Goal: Task Accomplishment & Management: Complete application form

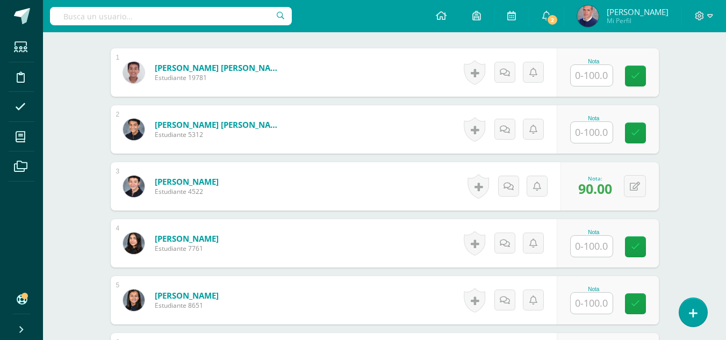
scroll to position [317, 0]
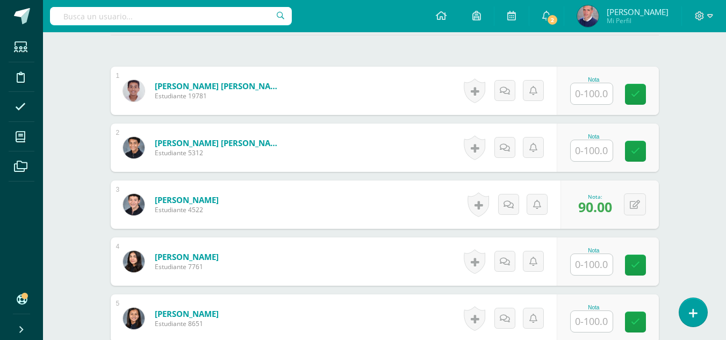
click at [599, 91] on input "text" at bounding box center [592, 93] width 42 height 21
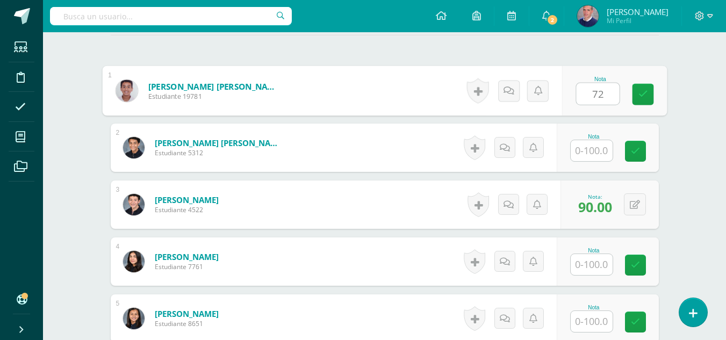
type input "72"
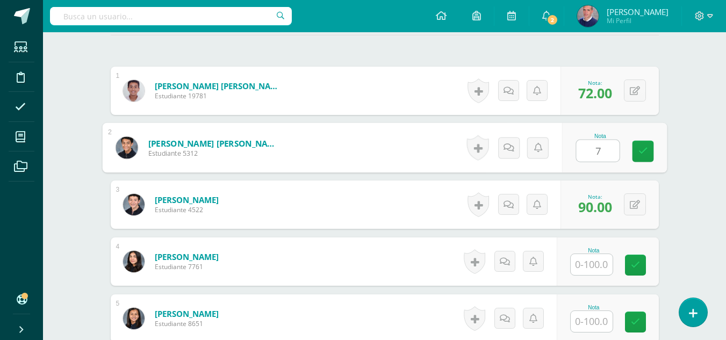
type input "72"
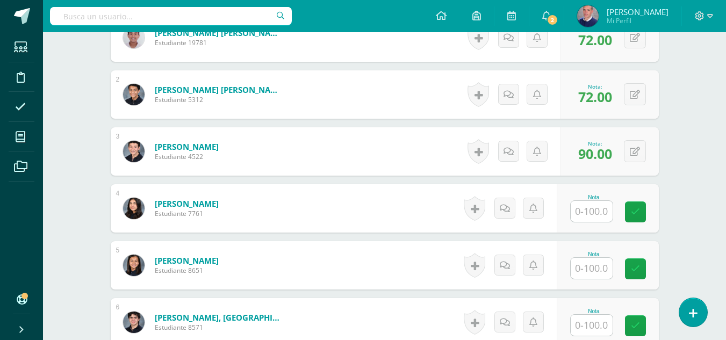
scroll to position [371, 0]
click at [590, 206] on input "text" at bounding box center [592, 210] width 42 height 21
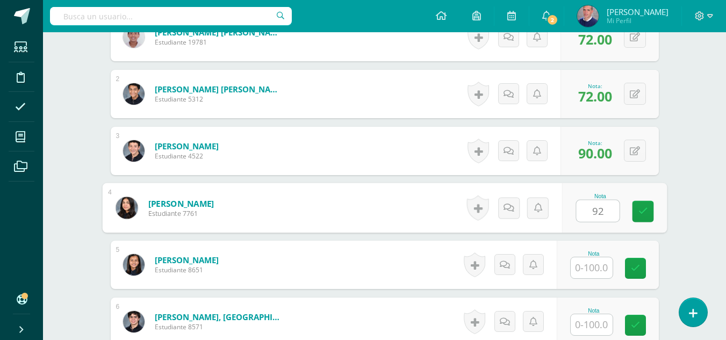
type input "92"
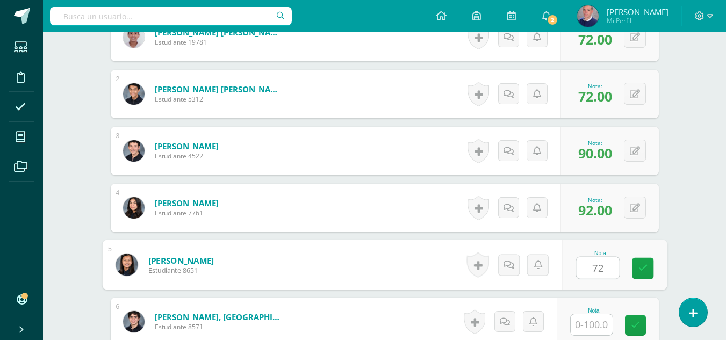
type input "72"
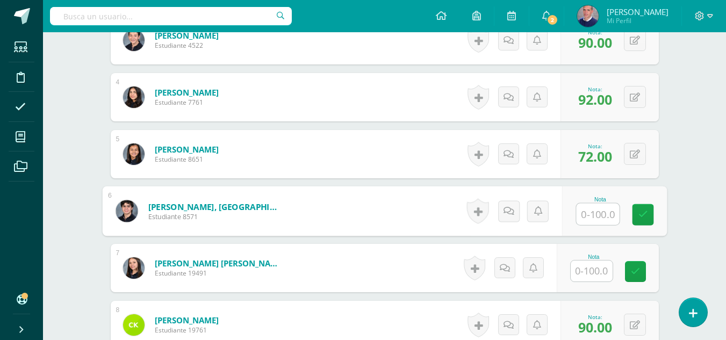
scroll to position [532, 0]
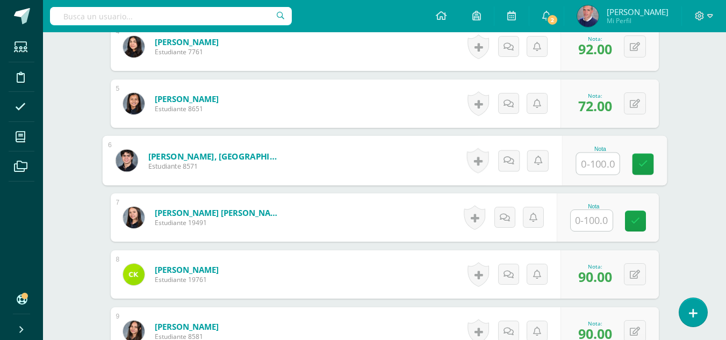
click at [603, 218] on input "text" at bounding box center [592, 220] width 42 height 21
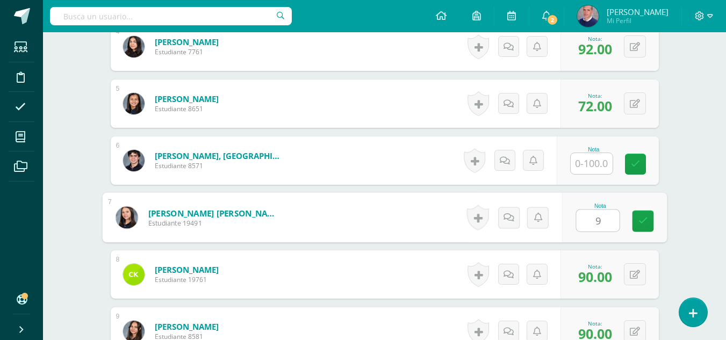
type input "90"
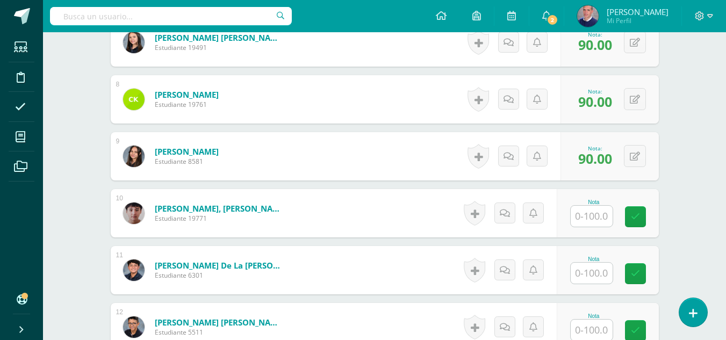
scroll to position [747, 0]
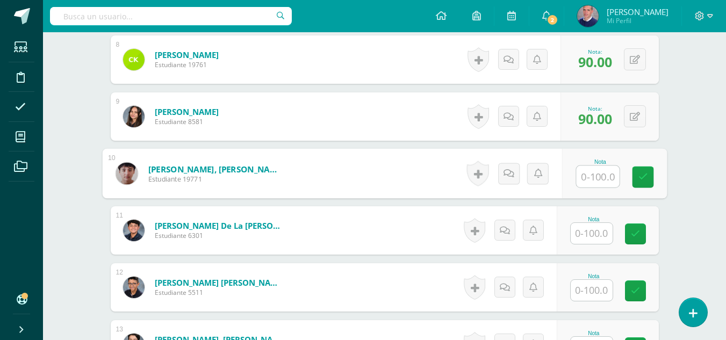
click at [601, 178] on input "text" at bounding box center [597, 176] width 43 height 21
type input "80"
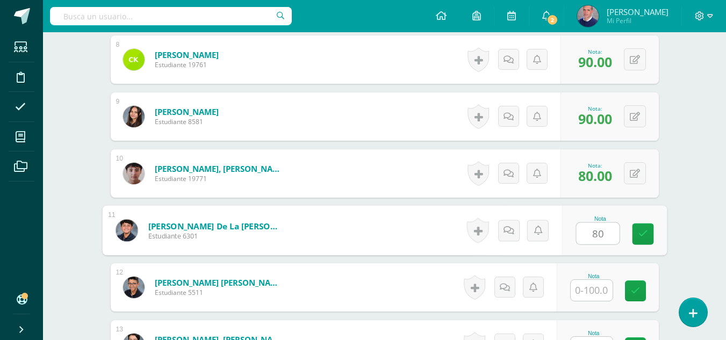
type input "80"
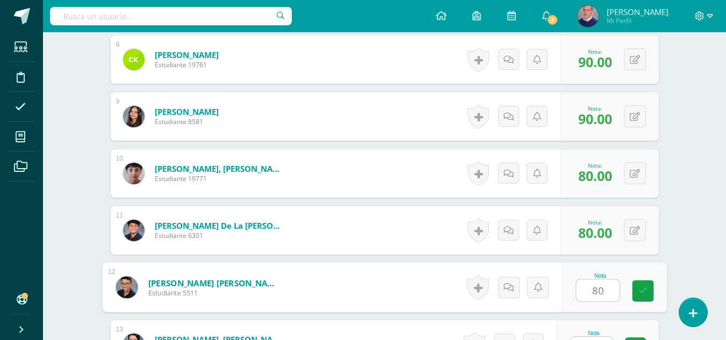
type input "80"
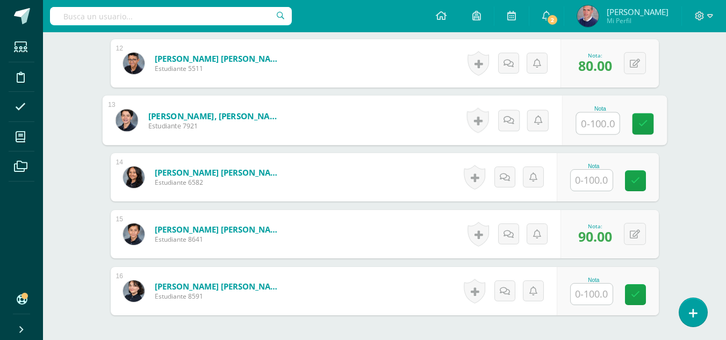
scroll to position [962, 0]
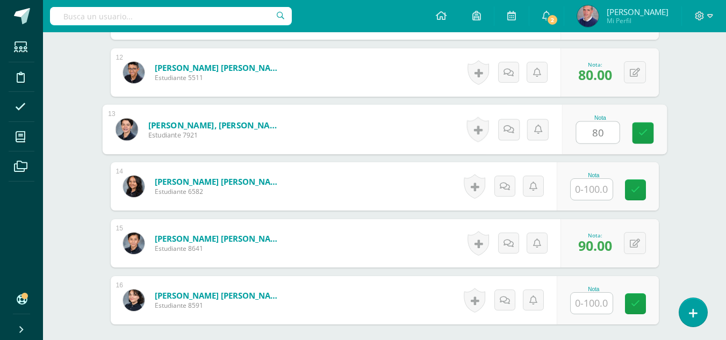
type input "80"
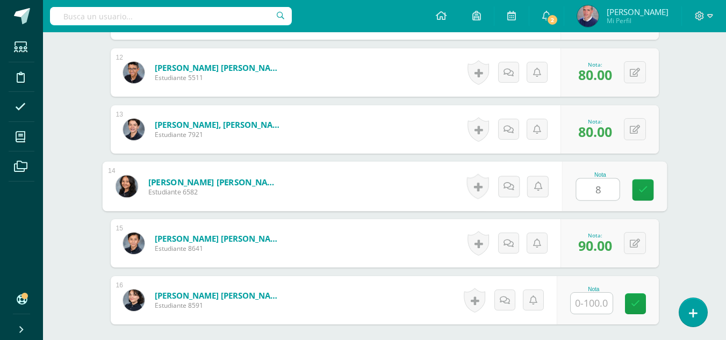
type input "80"
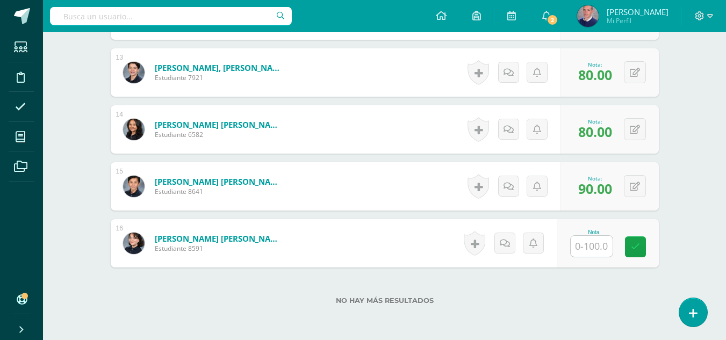
scroll to position [1070, 0]
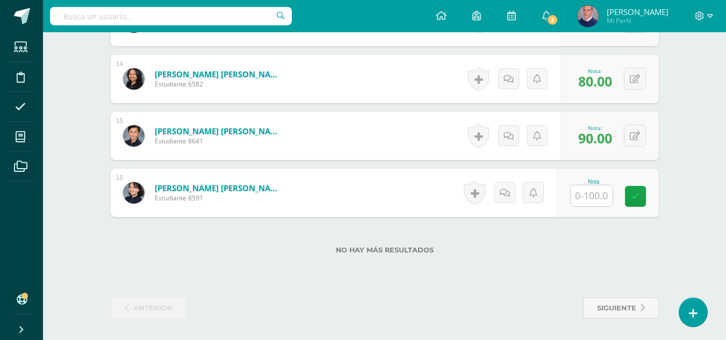
click at [595, 194] on input "text" at bounding box center [592, 195] width 42 height 21
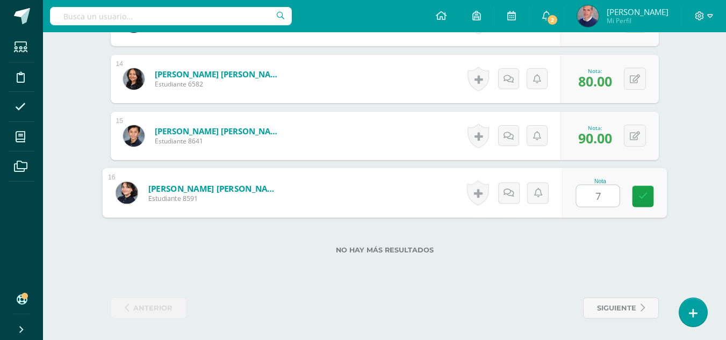
type input "70"
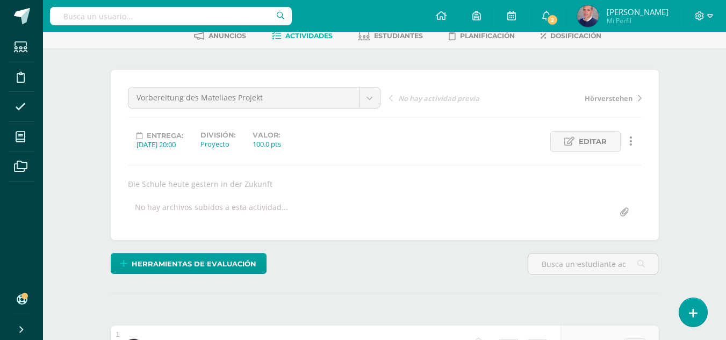
scroll to position [0, 0]
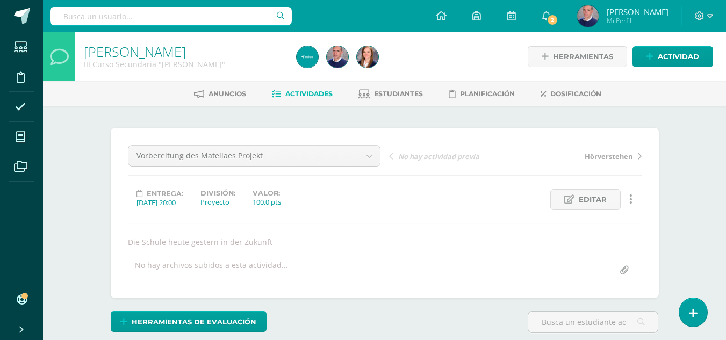
click at [291, 95] on span "Actividades" at bounding box center [308, 94] width 47 height 8
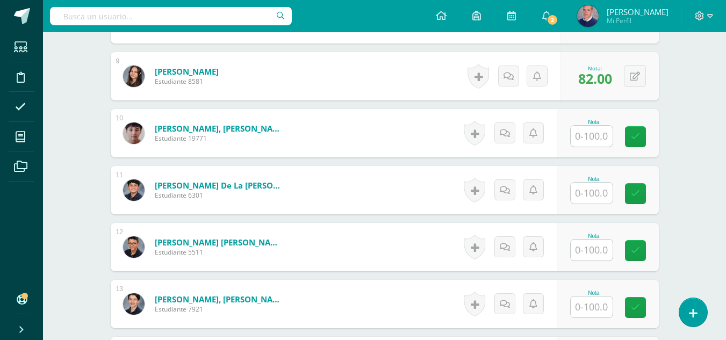
scroll to position [806, 0]
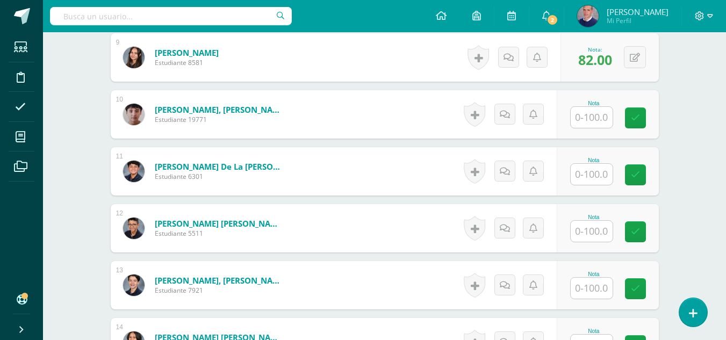
click at [595, 173] on input "text" at bounding box center [592, 174] width 42 height 21
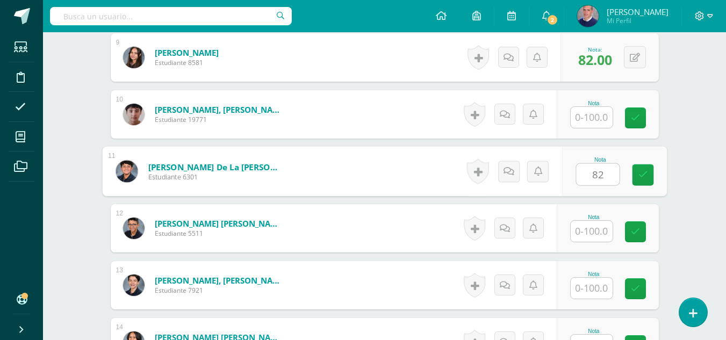
type input "82"
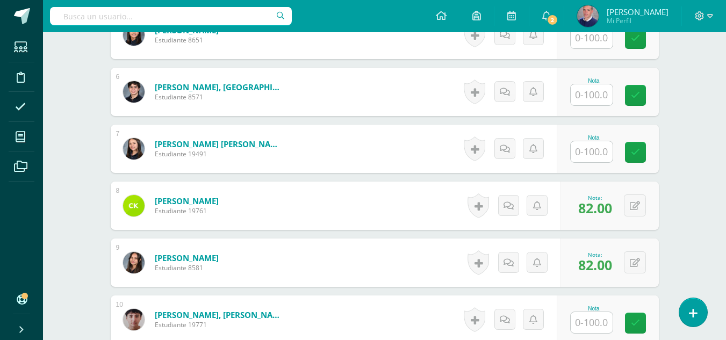
scroll to position [591, 0]
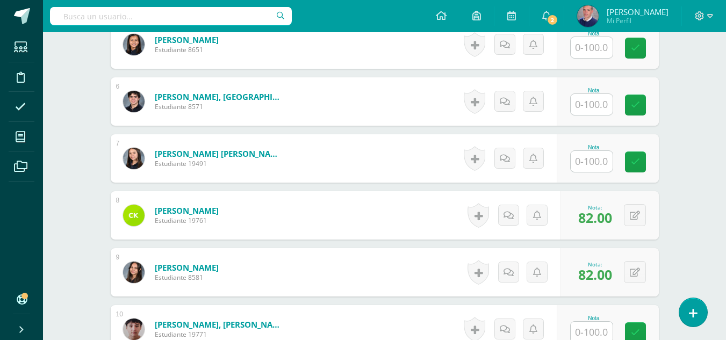
drag, startPoint x: 600, startPoint y: 160, endPoint x: 618, endPoint y: 161, distance: 18.3
click at [600, 160] on input "text" at bounding box center [592, 161] width 42 height 21
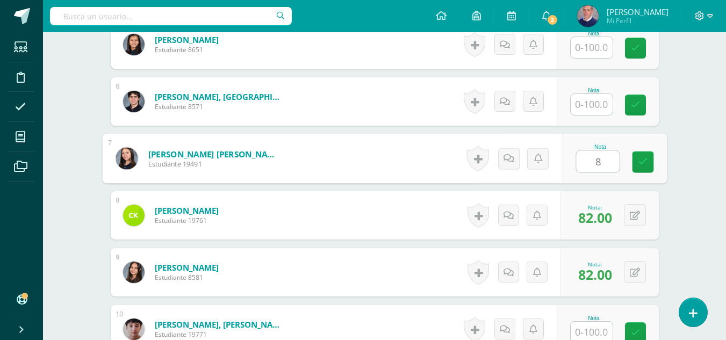
type input "82"
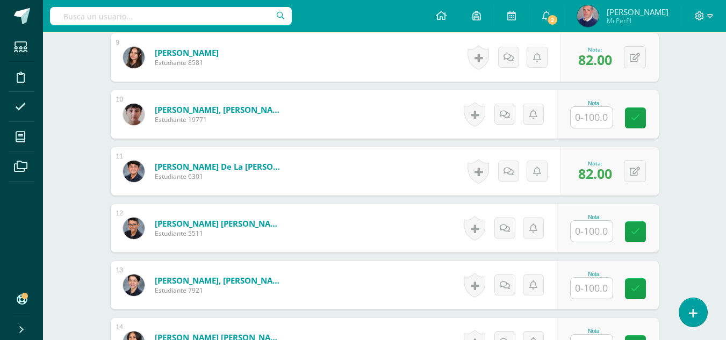
scroll to position [860, 0]
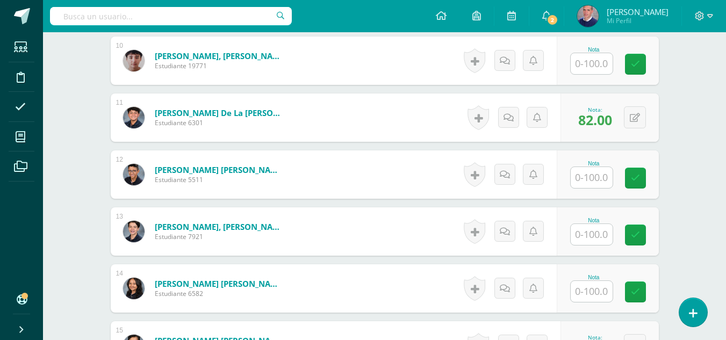
click at [599, 235] on input "text" at bounding box center [592, 234] width 42 height 21
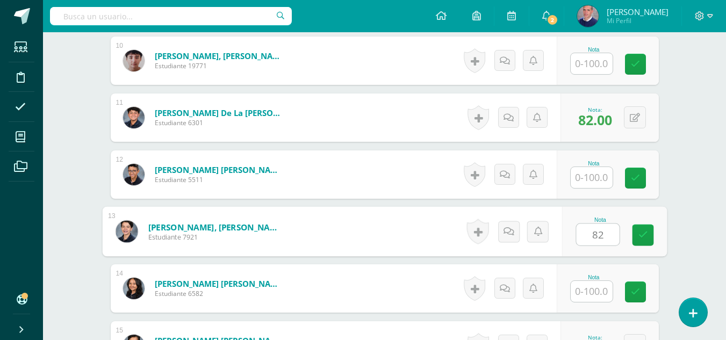
type input "82"
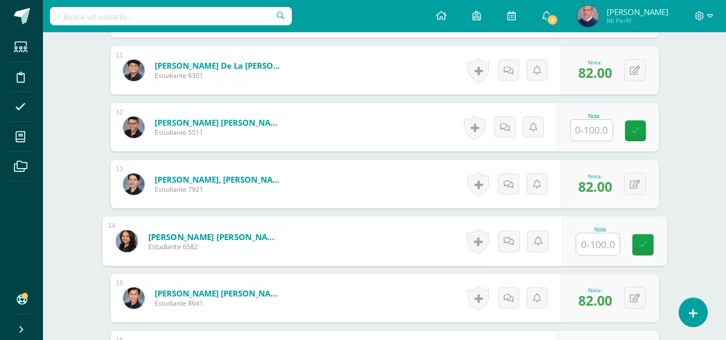
scroll to position [1021, 0]
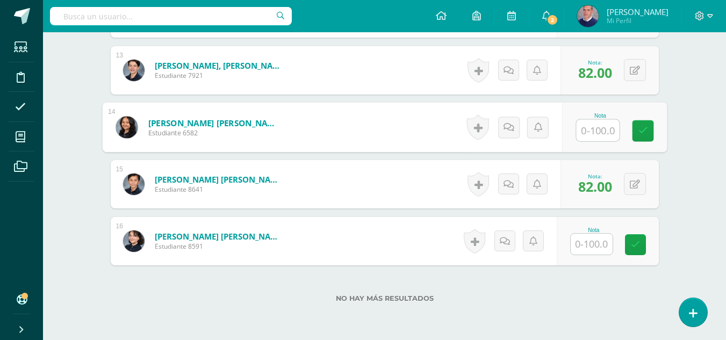
click at [601, 127] on input "text" at bounding box center [597, 130] width 43 height 21
type input "82"
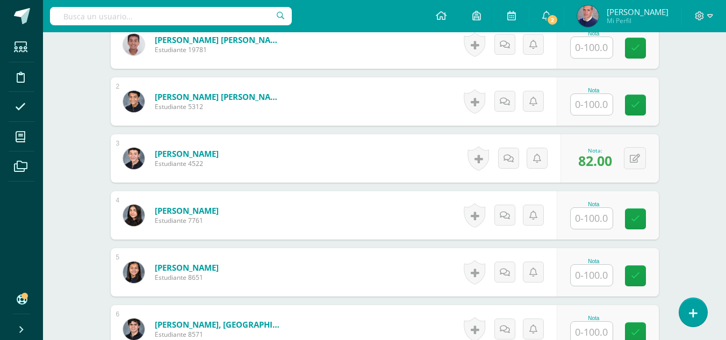
scroll to position [376, 0]
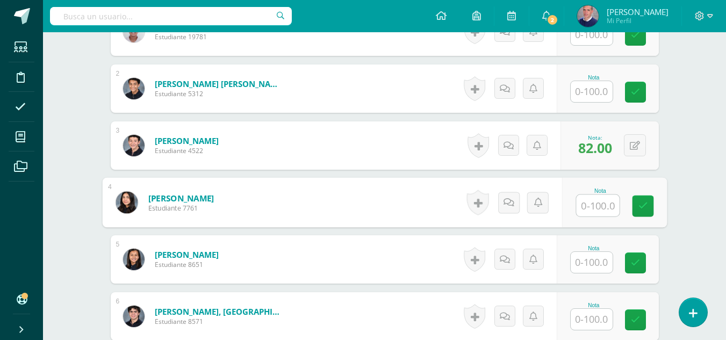
click at [607, 202] on input "text" at bounding box center [597, 205] width 43 height 21
type input "69"
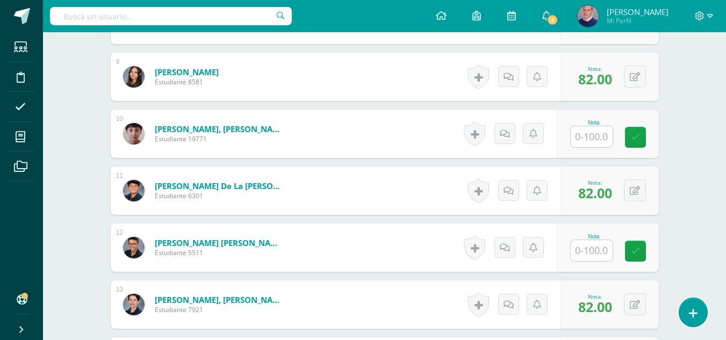
scroll to position [806, 0]
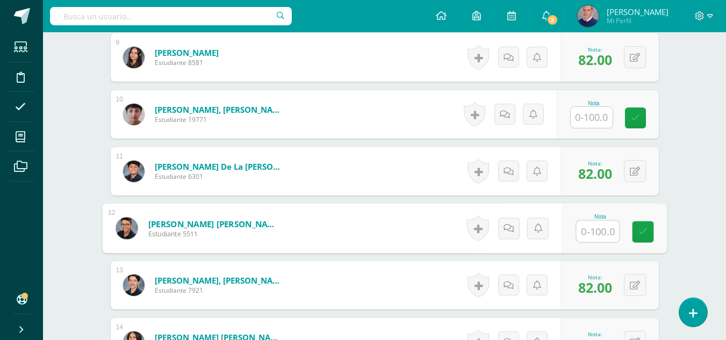
click at [598, 232] on input "text" at bounding box center [597, 231] width 43 height 21
type input "69"
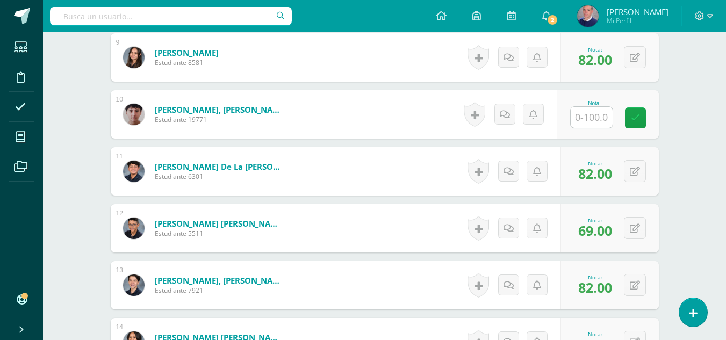
click at [600, 114] on input "text" at bounding box center [592, 117] width 42 height 21
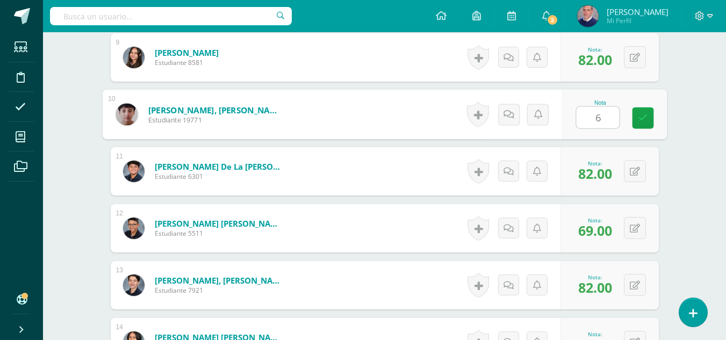
type input "69"
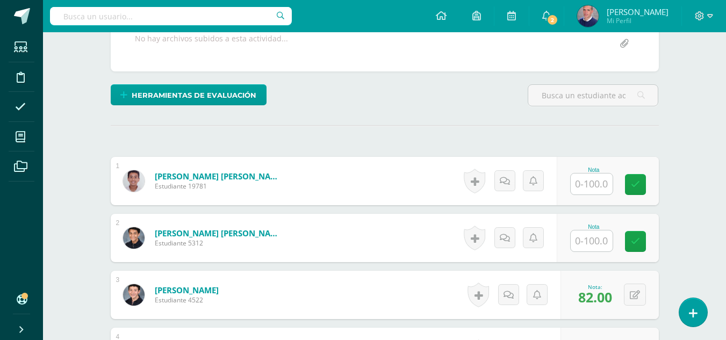
scroll to position [215, 0]
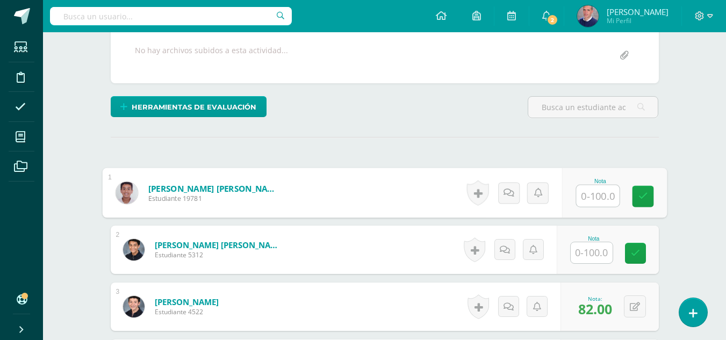
click at [601, 195] on input "text" at bounding box center [597, 195] width 43 height 21
type input "62"
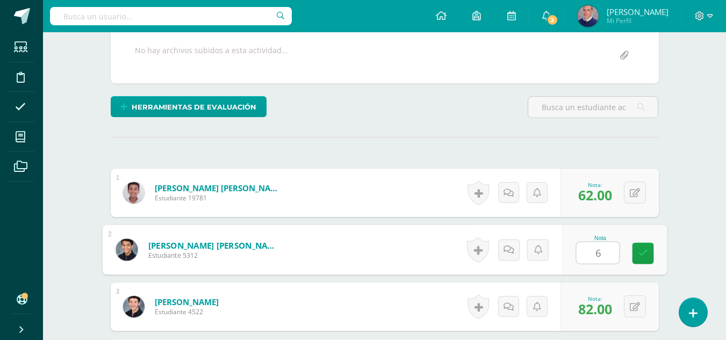
type input "62"
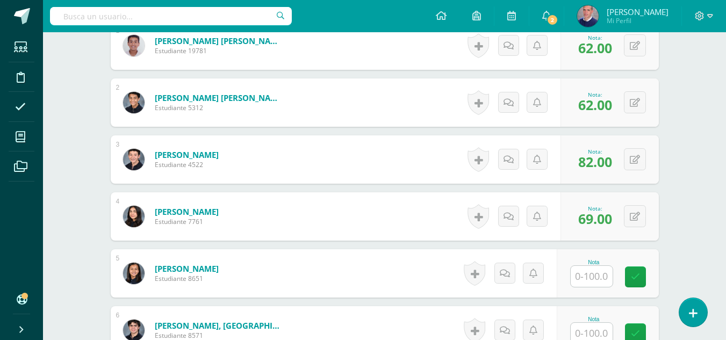
scroll to position [376, 0]
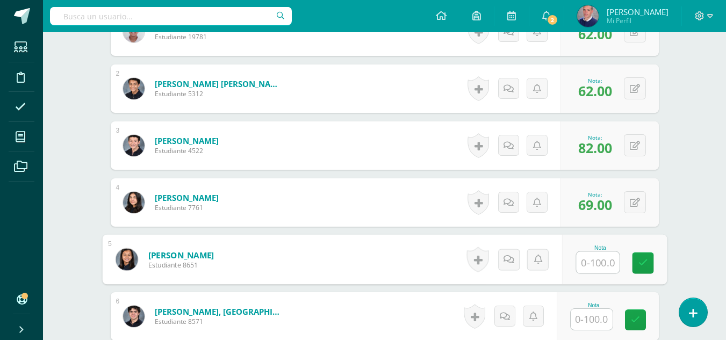
click at [599, 263] on input "text" at bounding box center [597, 262] width 43 height 21
type input "62"
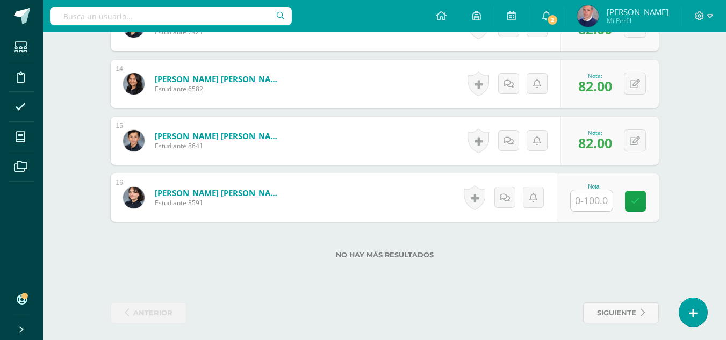
scroll to position [1070, 0]
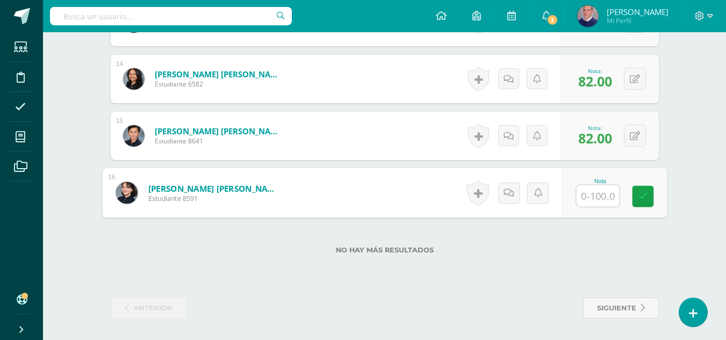
click at [603, 195] on input "text" at bounding box center [597, 195] width 43 height 21
type input "62"
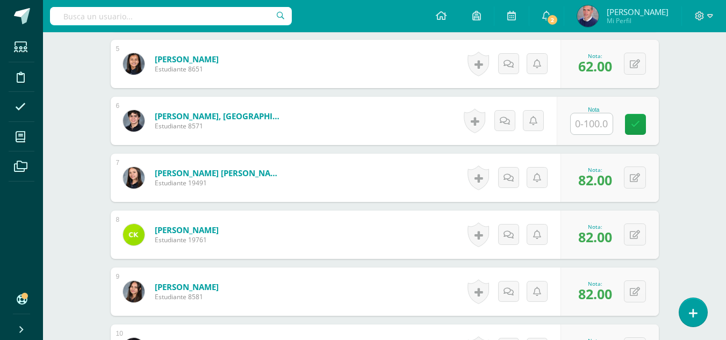
scroll to position [801, 0]
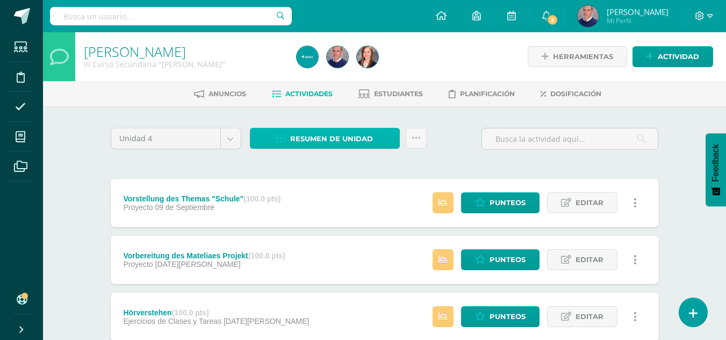
click at [307, 137] on span "Resumen de unidad" at bounding box center [331, 139] width 83 height 20
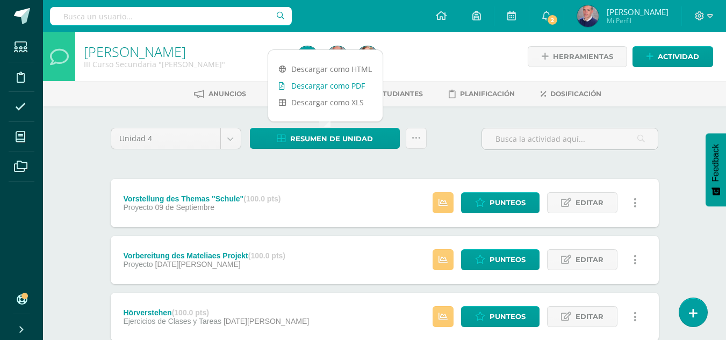
click at [306, 84] on link "Descargar como PDF" at bounding box center [325, 85] width 114 height 17
click at [315, 85] on link "Descargar como PDF" at bounding box center [325, 85] width 114 height 17
click at [657, 56] on link "Actividad" at bounding box center [673, 56] width 81 height 21
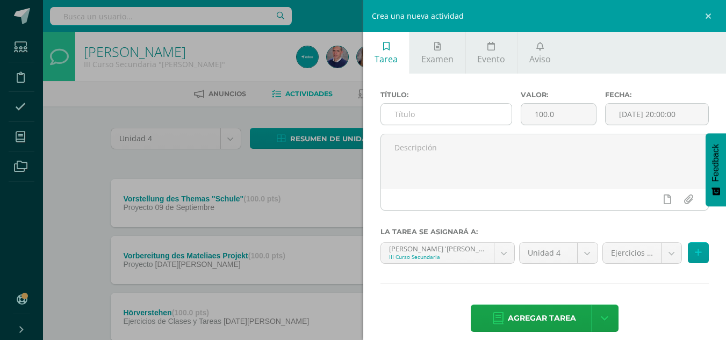
click at [444, 114] on input "text" at bounding box center [446, 114] width 131 height 21
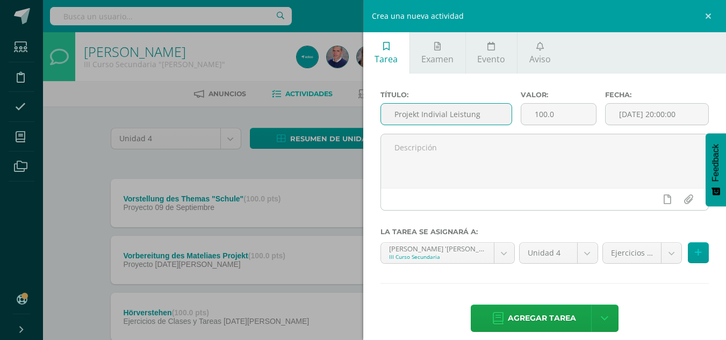
click at [447, 115] on input "Projekt Indivial Leistung" at bounding box center [446, 114] width 131 height 21
drag, startPoint x: 489, startPoint y: 114, endPoint x: 385, endPoint y: 119, distance: 103.3
click at [386, 119] on input "Projekt Indiviale Leistung" at bounding box center [446, 114] width 131 height 21
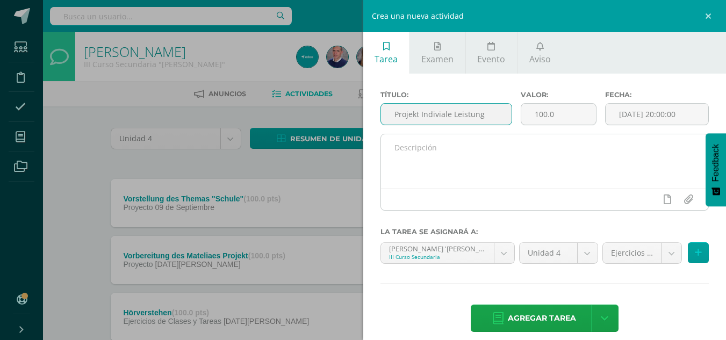
type input "Projekt Indiviale Leistung"
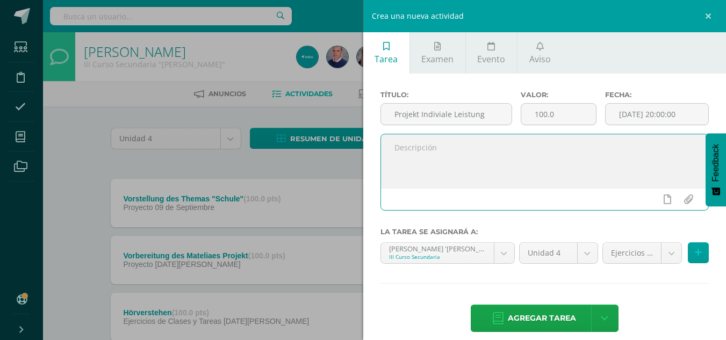
click at [437, 162] on textarea at bounding box center [545, 161] width 328 height 54
paste textarea "Projekt Indiviale Leistung"
type textarea "Projekt Indiviale Leistung"
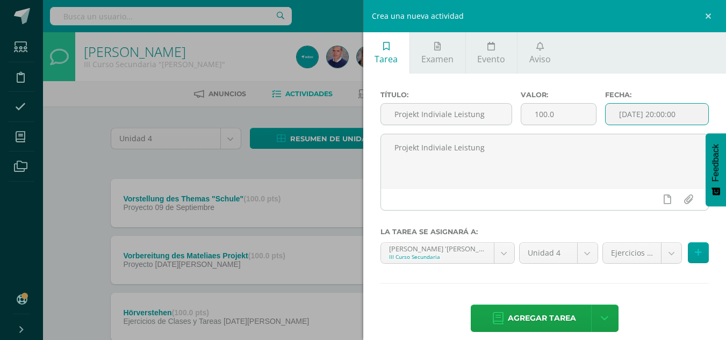
click at [680, 116] on input "[DATE] 20:00:00" at bounding box center [657, 114] width 103 height 21
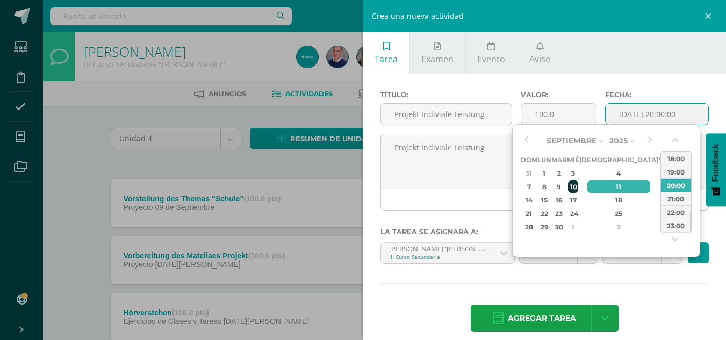
click at [578, 188] on div "10" at bounding box center [573, 187] width 10 height 12
type input "2025-09-10 20:00"
click at [578, 188] on div "10" at bounding box center [573, 187] width 10 height 12
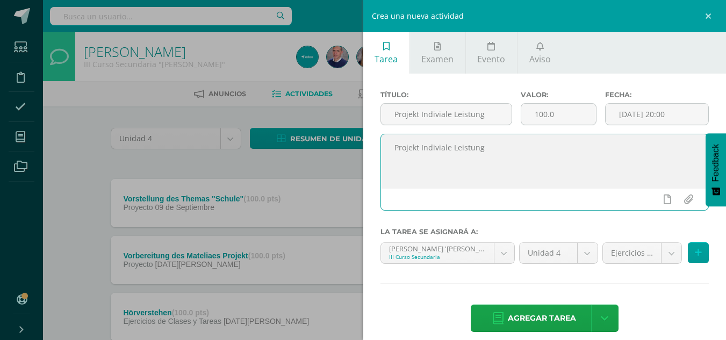
click at [587, 188] on textarea "Projekt Indiviale Leistung" at bounding box center [545, 161] width 328 height 54
click at [661, 252] on body "Estudiantes Disciplina Asistencia Mis cursos Archivos Soporte Ayuda Reportar un…" at bounding box center [363, 292] width 726 height 584
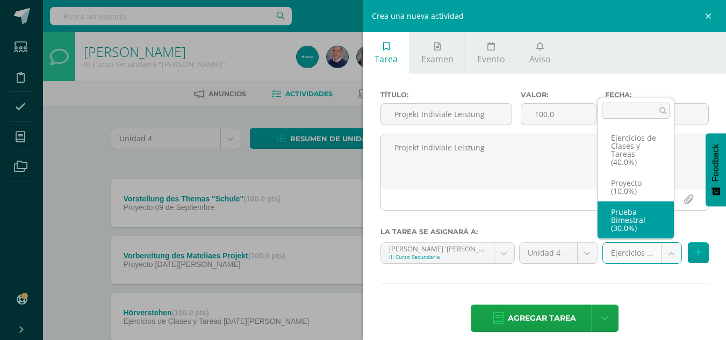
scroll to position [41, 0]
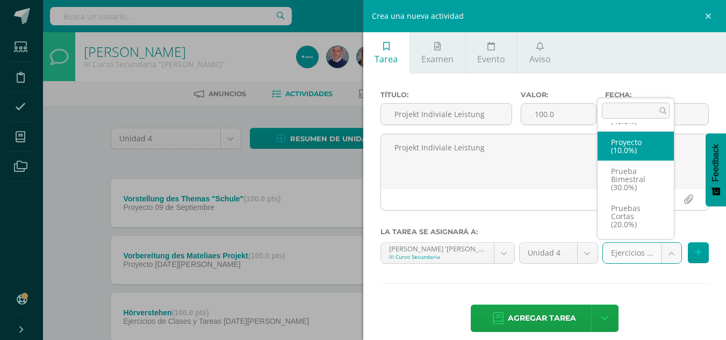
select select "231640"
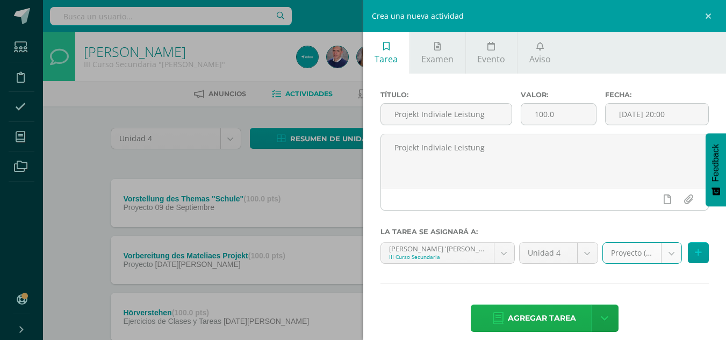
click at [541, 314] on span "Agregar tarea" at bounding box center [542, 318] width 68 height 26
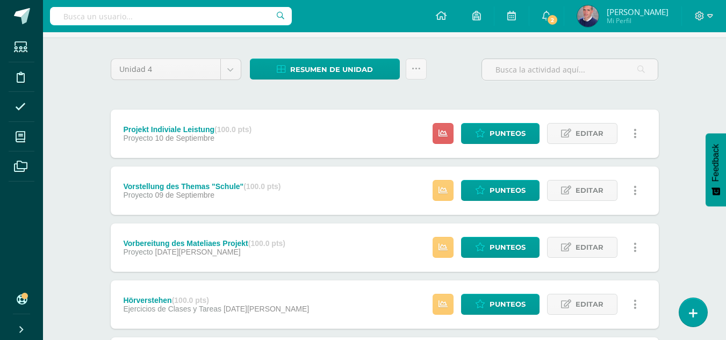
scroll to position [32, 0]
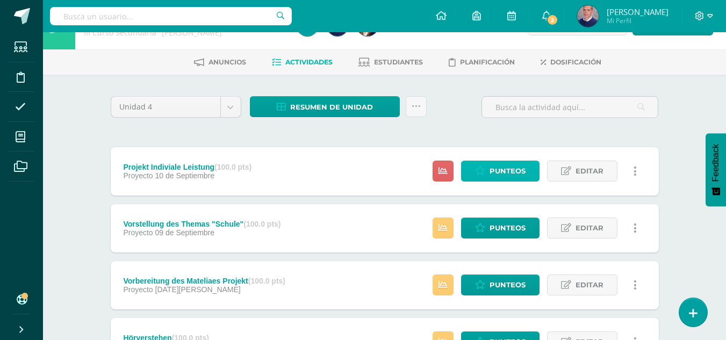
click at [497, 171] on span "Punteos" at bounding box center [508, 171] width 36 height 20
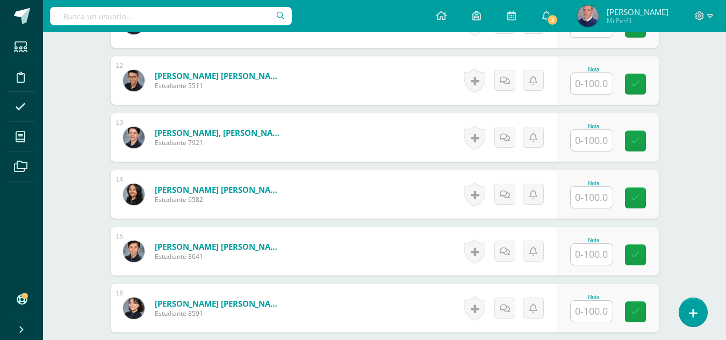
scroll to position [968, 0]
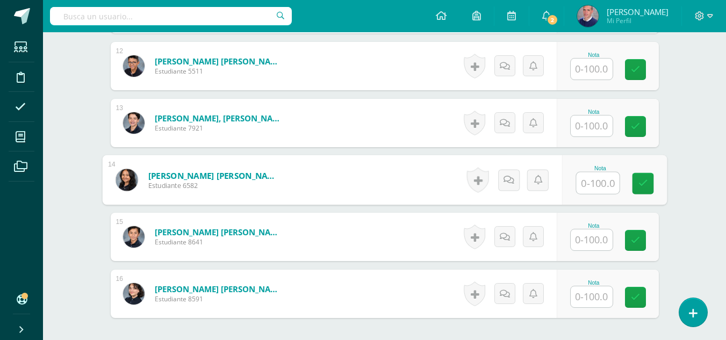
click at [597, 179] on input "text" at bounding box center [597, 183] width 43 height 21
type input "75"
click at [648, 183] on link at bounding box center [642, 183] width 21 height 21
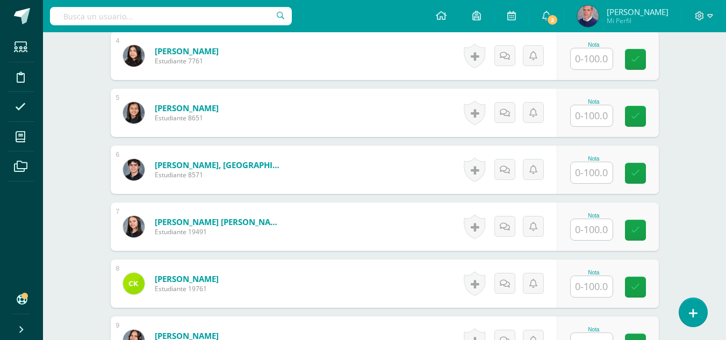
scroll to position [532, 0]
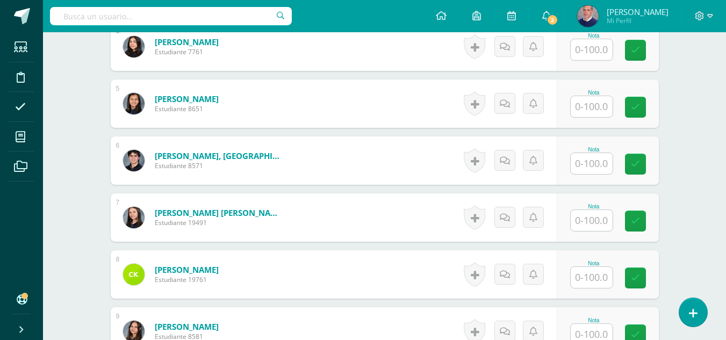
click at [605, 219] on input "text" at bounding box center [592, 220] width 42 height 21
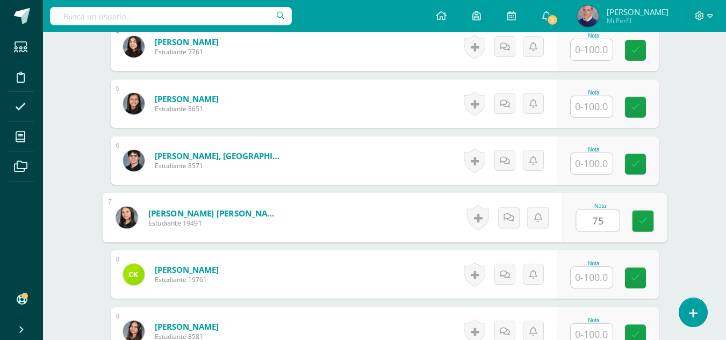
type input "75"
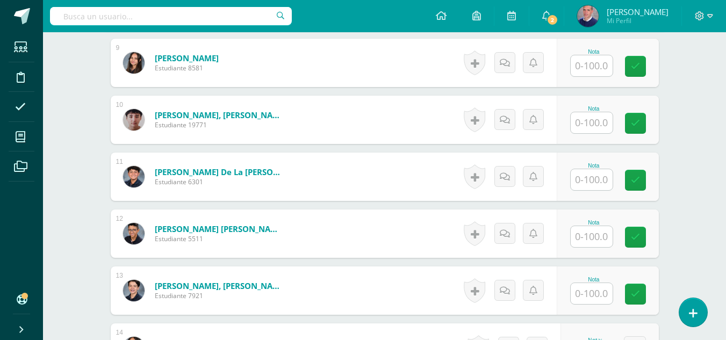
scroll to position [855, 0]
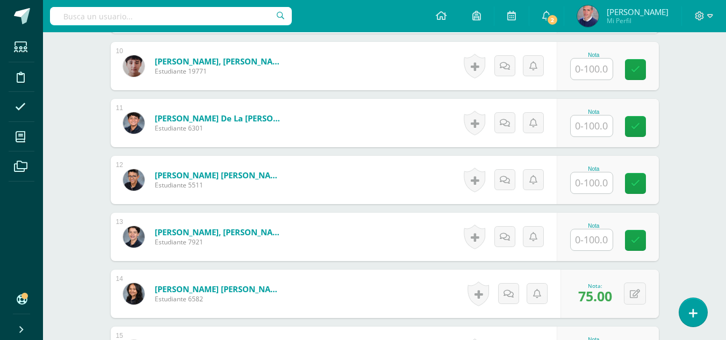
click at [599, 242] on input "text" at bounding box center [592, 239] width 42 height 21
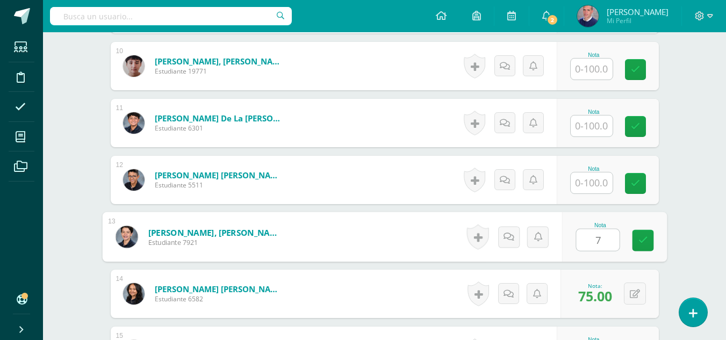
type input "79"
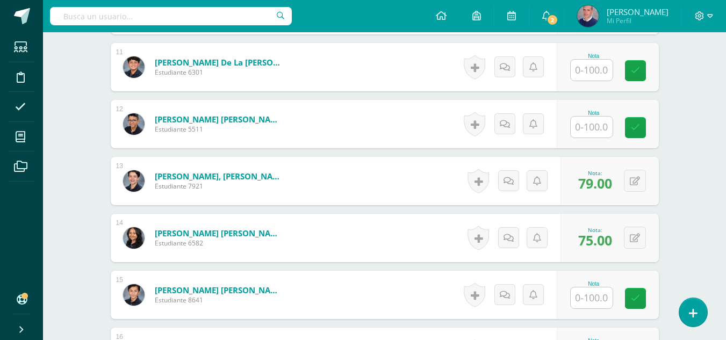
scroll to position [801, 0]
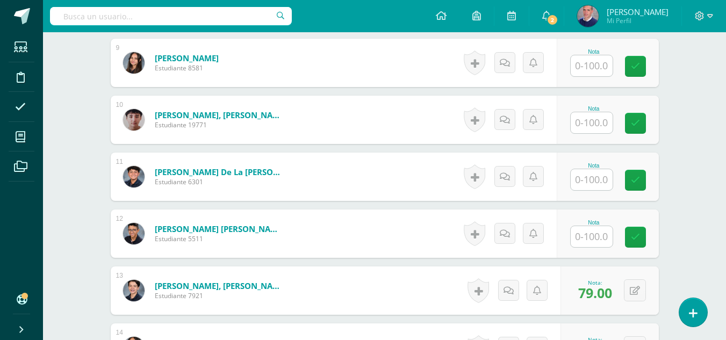
click at [598, 180] on input "text" at bounding box center [592, 179] width 42 height 21
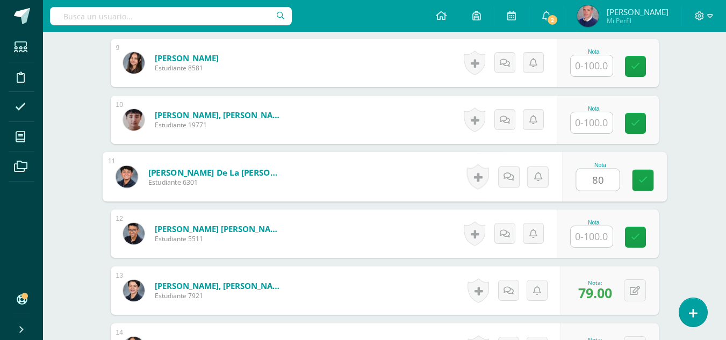
type input "80"
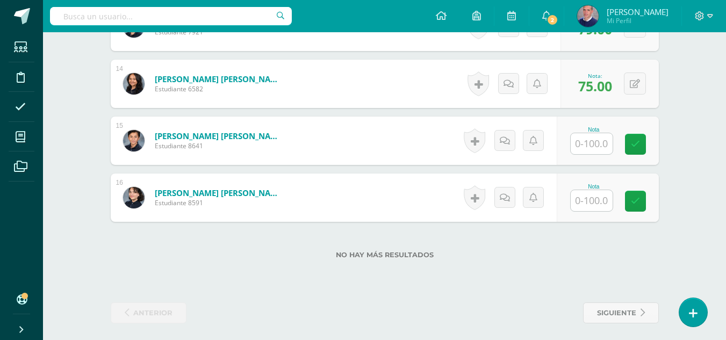
scroll to position [1070, 0]
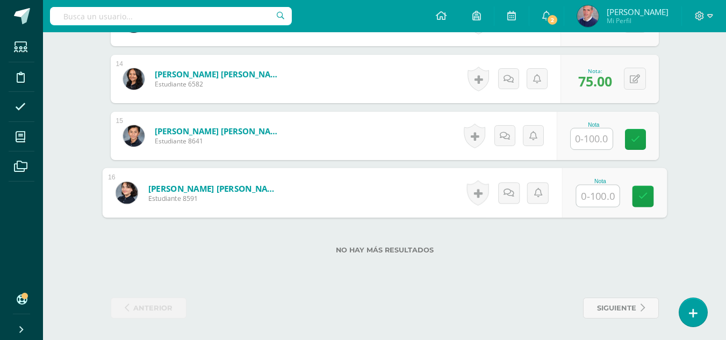
click at [599, 195] on input "text" at bounding box center [597, 195] width 43 height 21
type input "68"
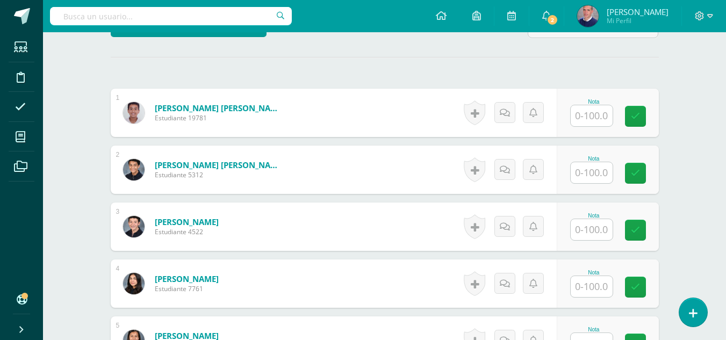
scroll to position [263, 0]
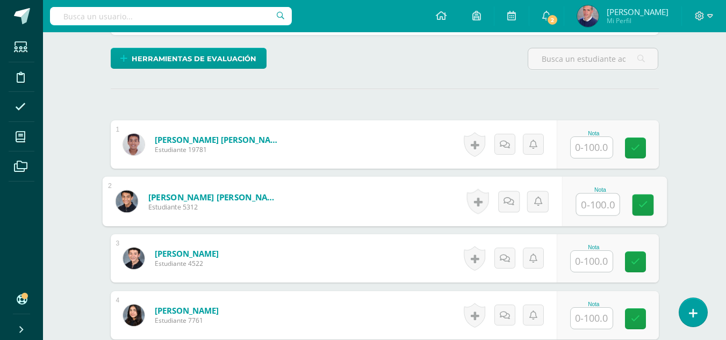
click at [597, 206] on input "text" at bounding box center [597, 204] width 43 height 21
type input "71"
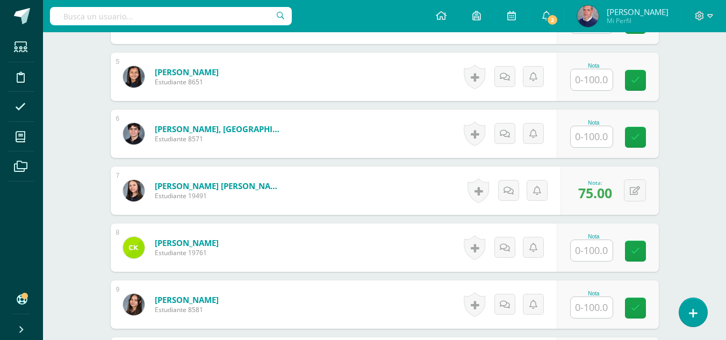
scroll to position [532, 0]
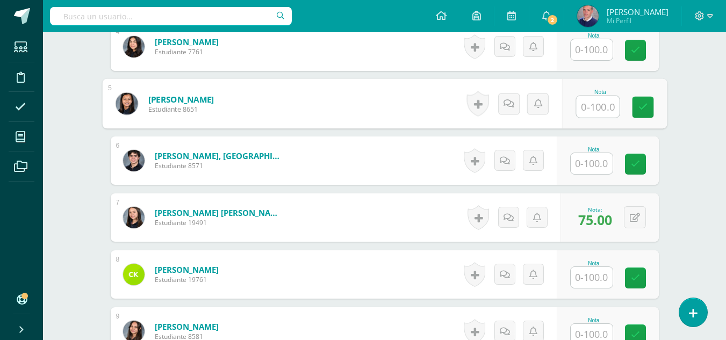
click at [601, 106] on input "text" at bounding box center [597, 106] width 43 height 21
type input "84"
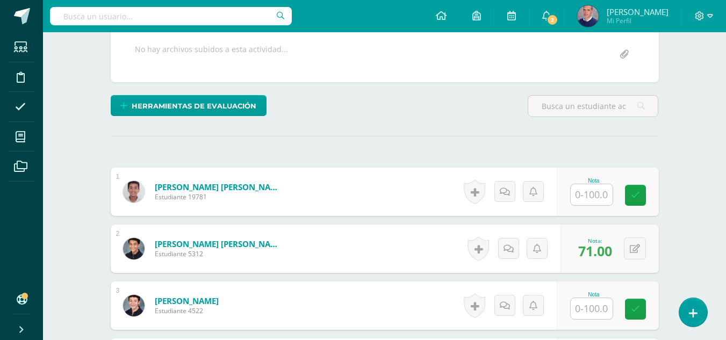
scroll to position [210, 0]
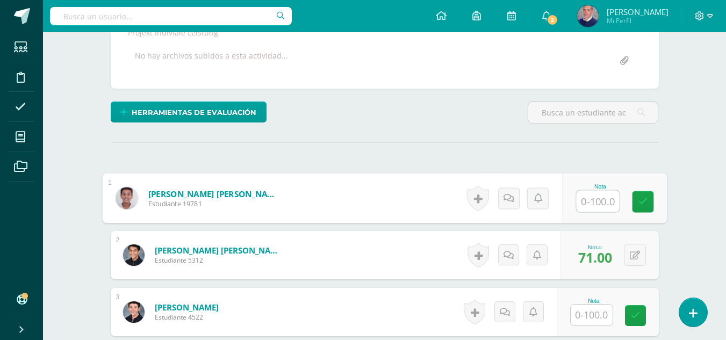
click at [591, 203] on input "text" at bounding box center [597, 201] width 43 height 21
type input "82"
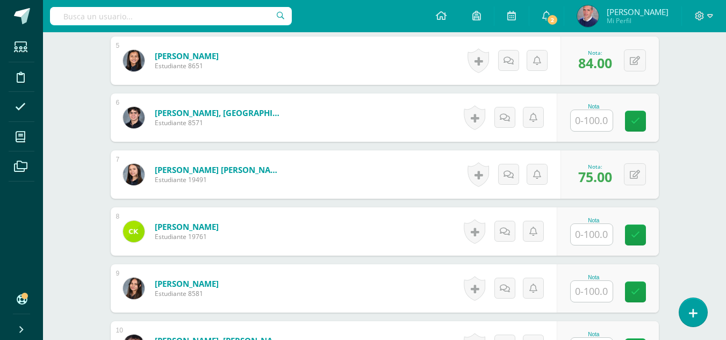
scroll to position [586, 0]
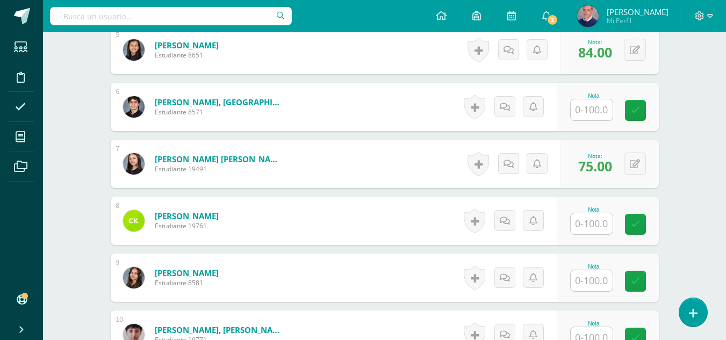
click at [602, 223] on input "text" at bounding box center [592, 223] width 42 height 21
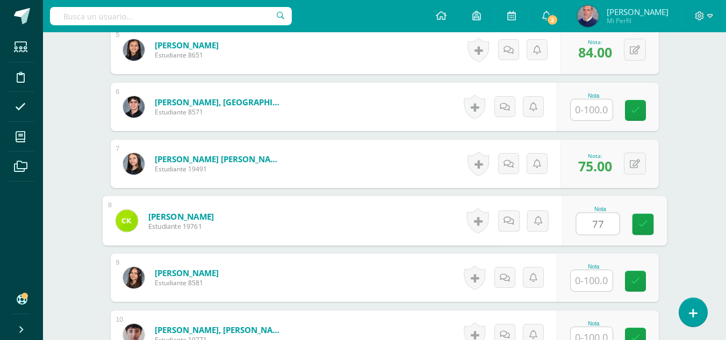
type input "77"
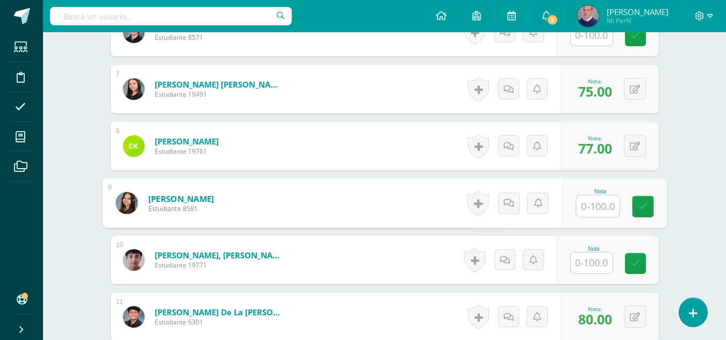
scroll to position [693, 0]
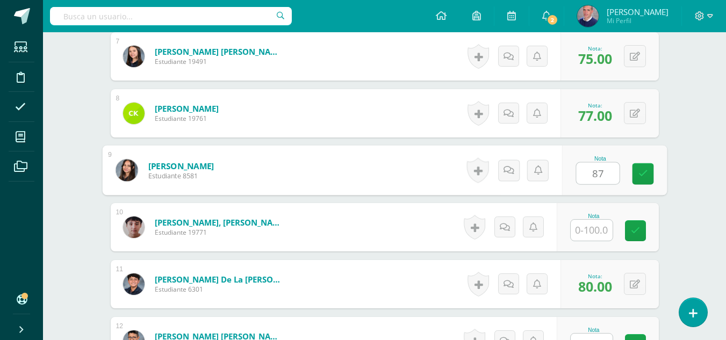
type input "87"
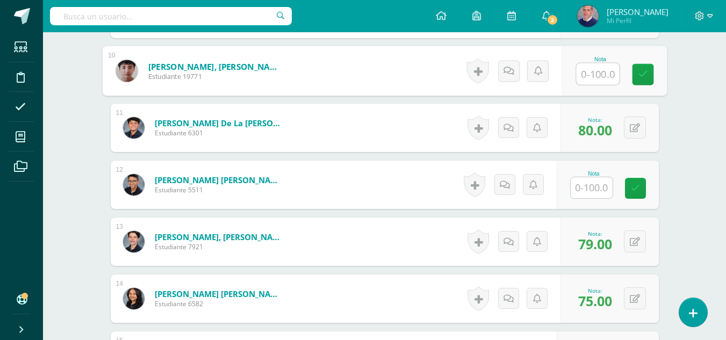
scroll to position [855, 0]
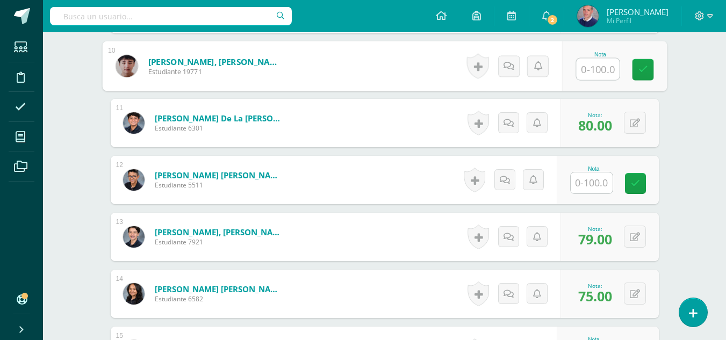
click at [599, 181] on input "text" at bounding box center [592, 183] width 42 height 21
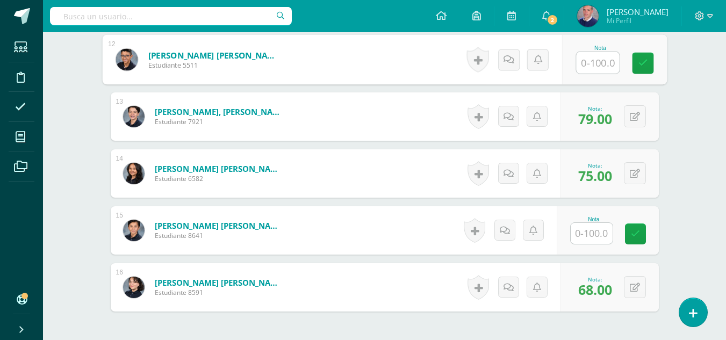
scroll to position [1016, 0]
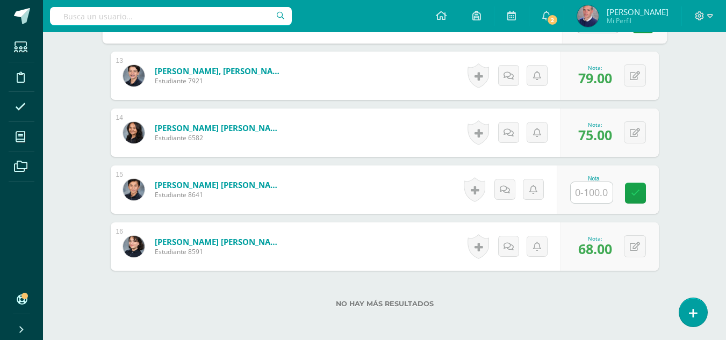
click at [603, 189] on input "text" at bounding box center [592, 192] width 42 height 21
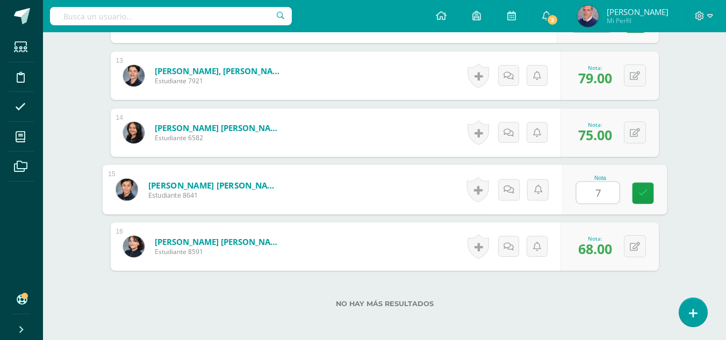
type input "72"
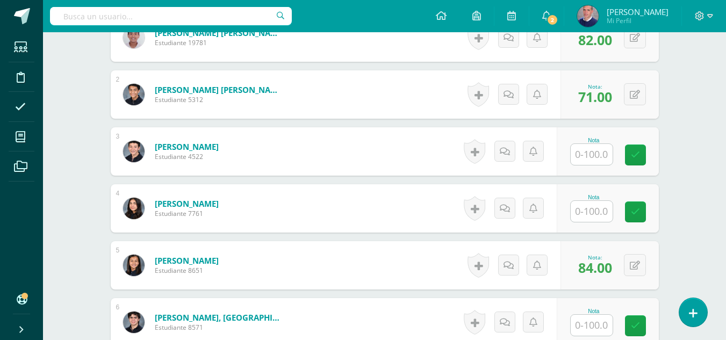
scroll to position [371, 0]
click at [599, 211] on input "text" at bounding box center [592, 210] width 42 height 21
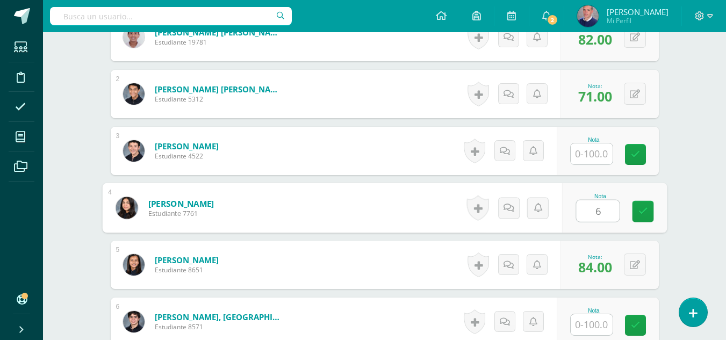
type input "67"
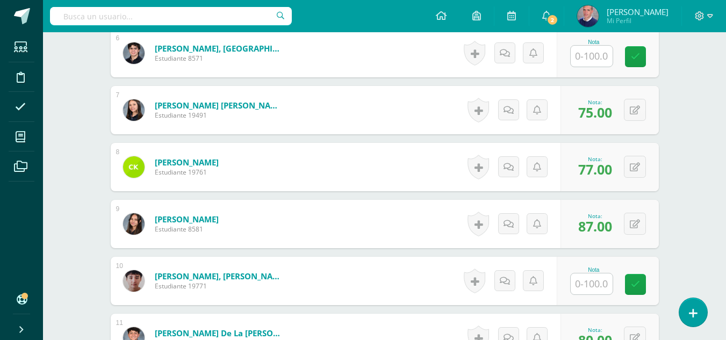
scroll to position [693, 0]
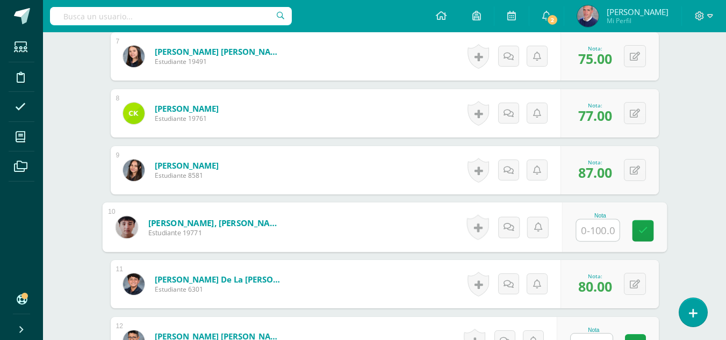
click at [600, 231] on input "text" at bounding box center [597, 230] width 43 height 21
type input "79"
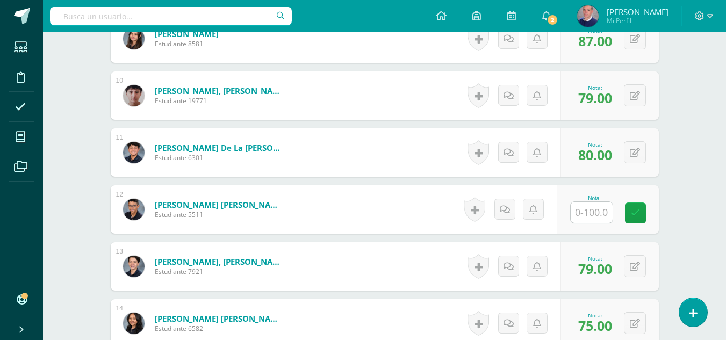
scroll to position [855, 0]
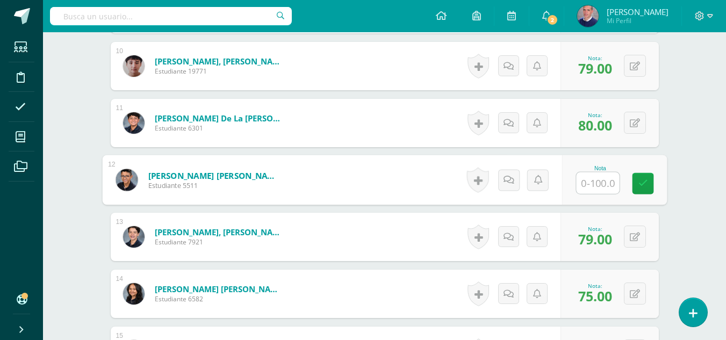
click at [594, 184] on input "text" at bounding box center [597, 183] width 43 height 21
type input "77"
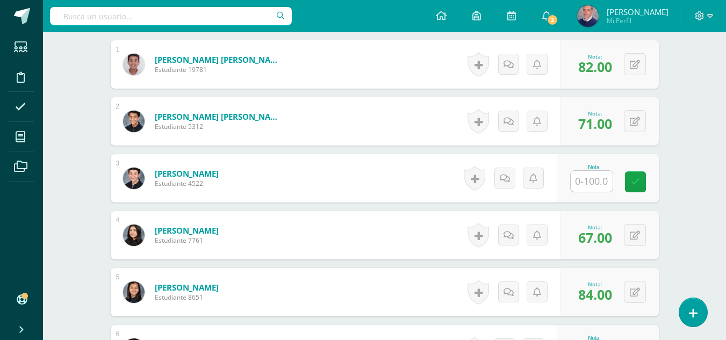
scroll to position [317, 0]
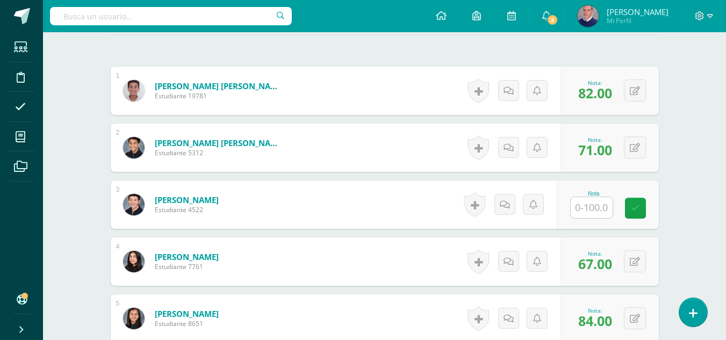
click at [600, 208] on input "text" at bounding box center [592, 207] width 42 height 21
type input "78"
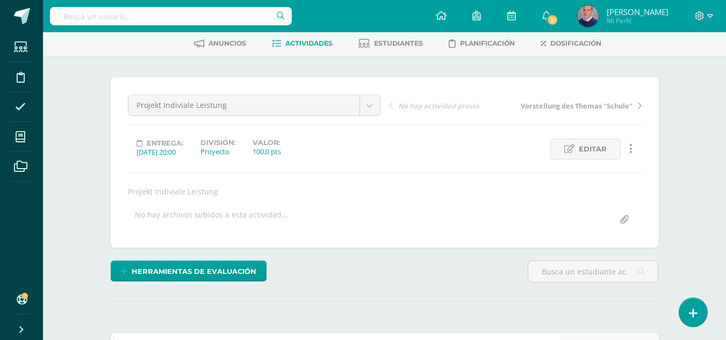
scroll to position [0, 0]
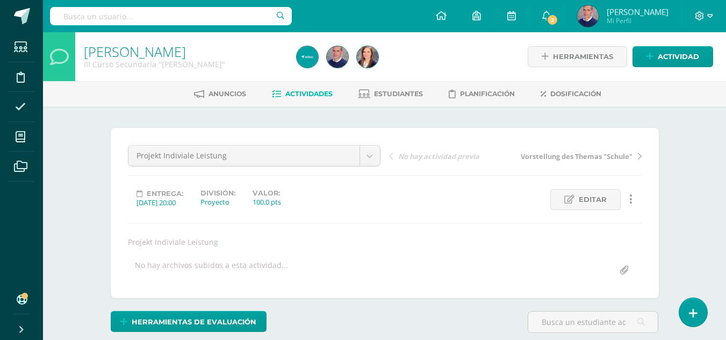
click at [305, 97] on span "Actividades" at bounding box center [308, 94] width 47 height 8
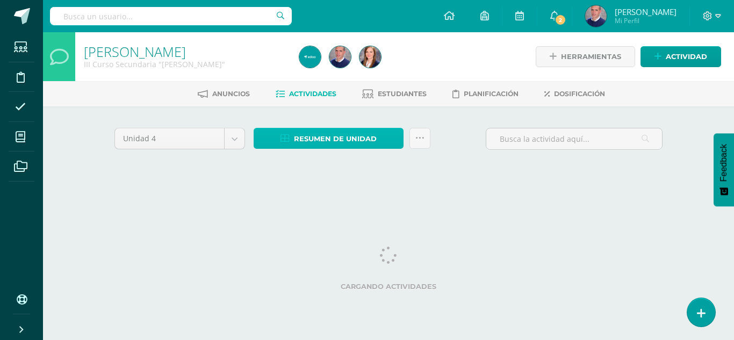
click at [339, 136] on span "Resumen de unidad" at bounding box center [335, 139] width 83 height 20
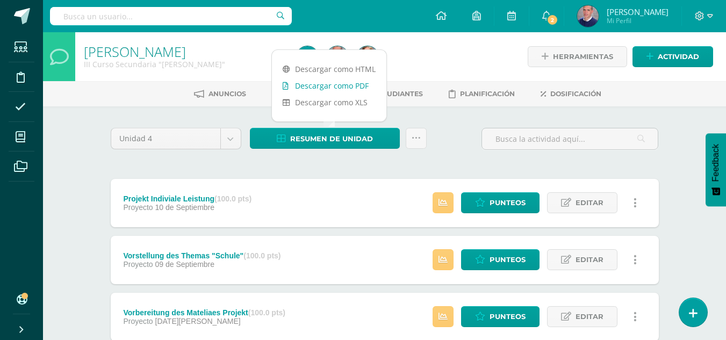
click at [332, 87] on link "Descargar como PDF" at bounding box center [329, 85] width 114 height 17
click at [342, 87] on link "Descargar como PDF" at bounding box center [329, 85] width 114 height 17
